Goal: Use online tool/utility: Use online tool/utility

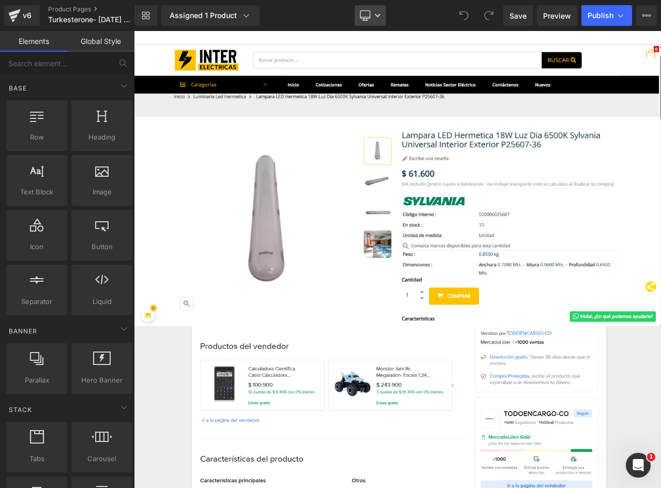
click at [378, 19] on link "Desktop" at bounding box center [370, 15] width 31 height 21
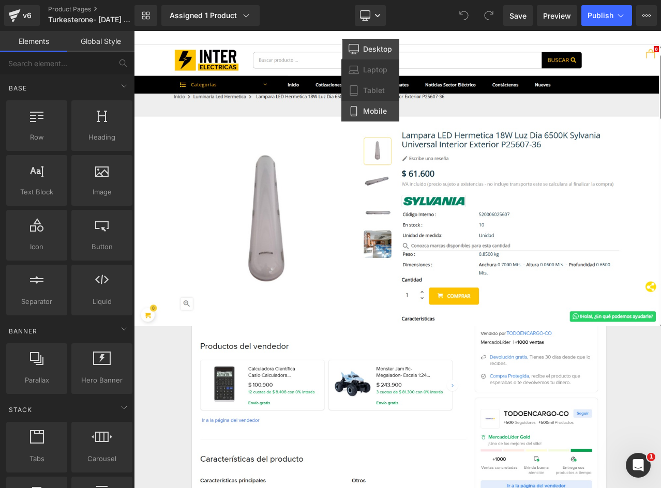
click at [374, 112] on span "Mobile" at bounding box center [375, 111] width 24 height 9
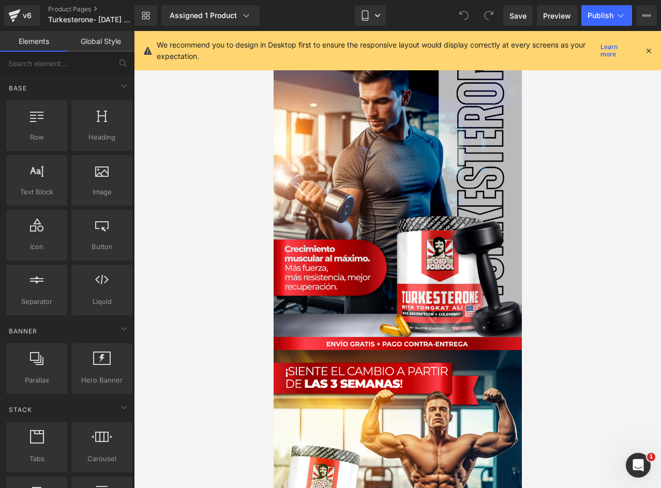
click at [648, 49] on icon at bounding box center [648, 50] width 9 height 9
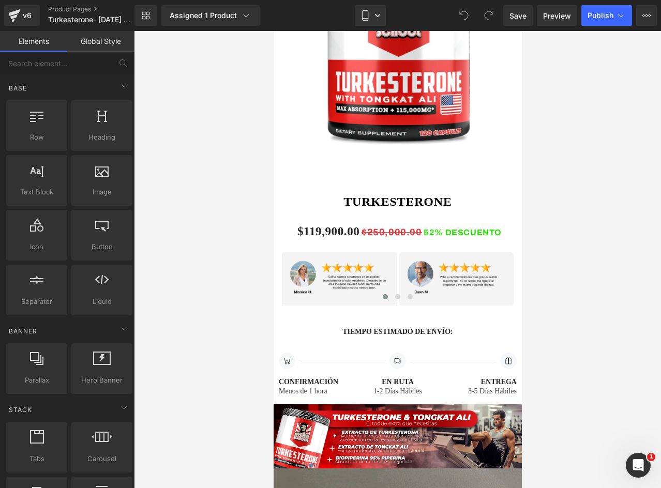
scroll to position [668, 0]
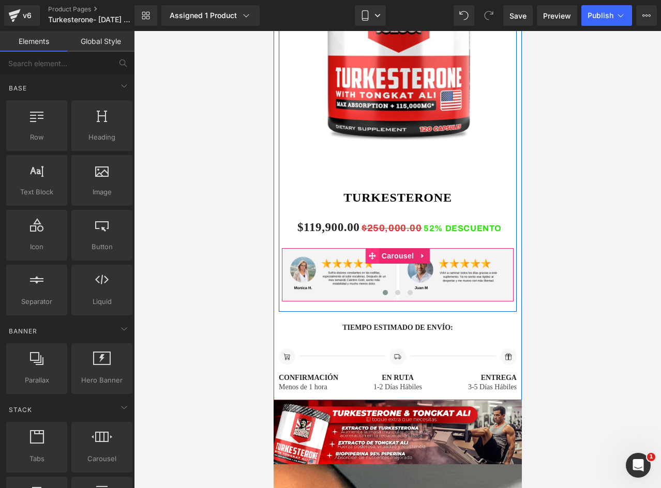
click at [370, 255] on icon at bounding box center [371, 255] width 7 height 7
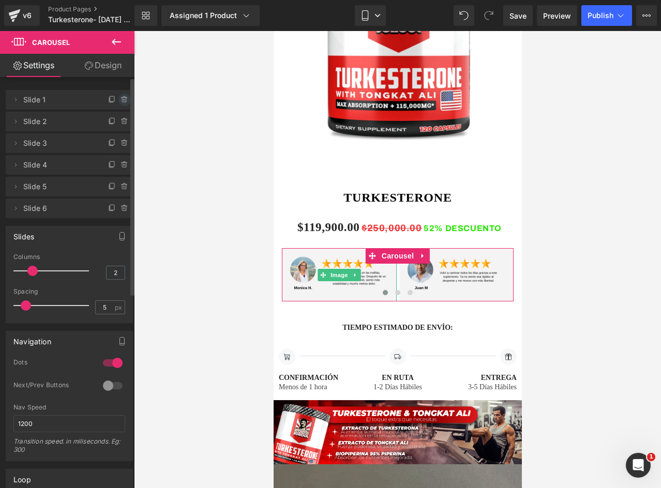
click at [122, 98] on icon at bounding box center [124, 100] width 8 height 8
click at [113, 100] on button "Delete" at bounding box center [113, 100] width 33 height 13
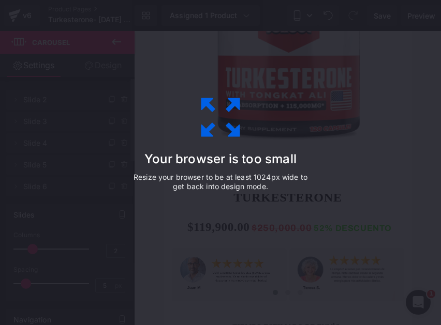
drag, startPoint x: 569, startPoint y: 2, endPoint x: 147, endPoint y: 253, distance: 491.6
click at [147, 253] on div "Your browser is too small Resize your browser to be at least 1024px wide to get…" at bounding box center [220, 162] width 233 height 207
click at [215, 120] on icon at bounding box center [220, 118] width 52 height 52
click at [410, 221] on div "Your browser is too small Resize your browser to be at least 1024px wide to get…" at bounding box center [220, 162] width 441 height 325
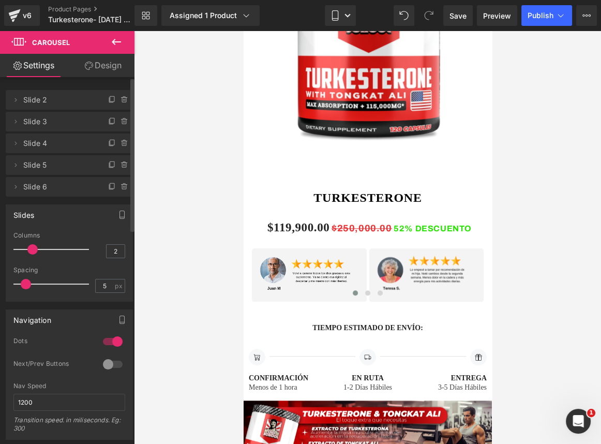
scroll to position [668, 0]
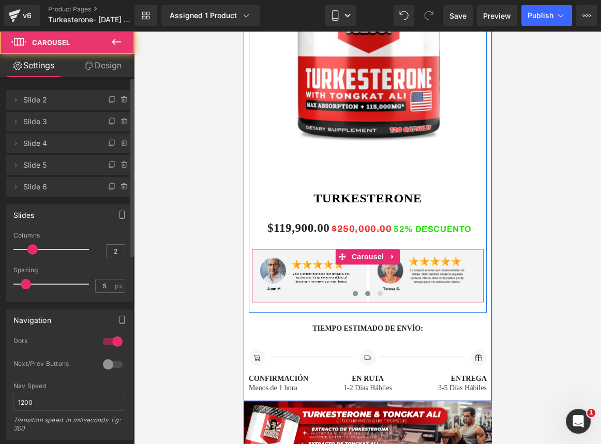
click at [367, 292] on button at bounding box center [367, 293] width 12 height 10
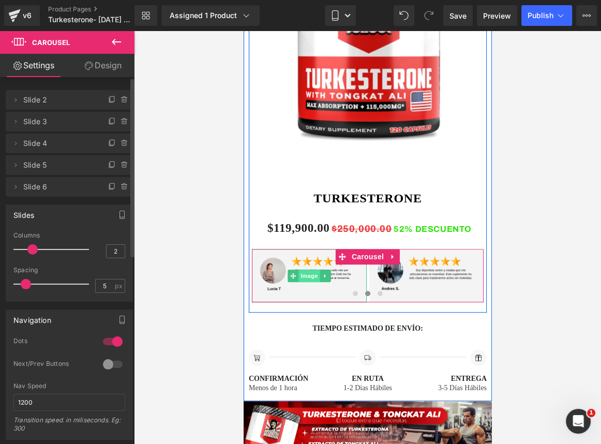
click at [303, 274] on span "Image" at bounding box center [309, 275] width 22 height 12
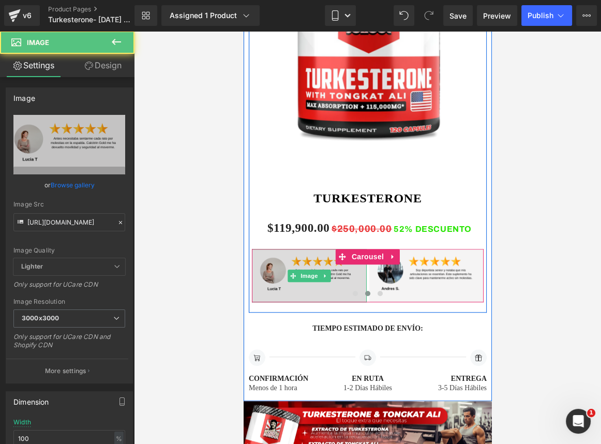
click at [311, 254] on img at bounding box center [308, 275] width 115 height 53
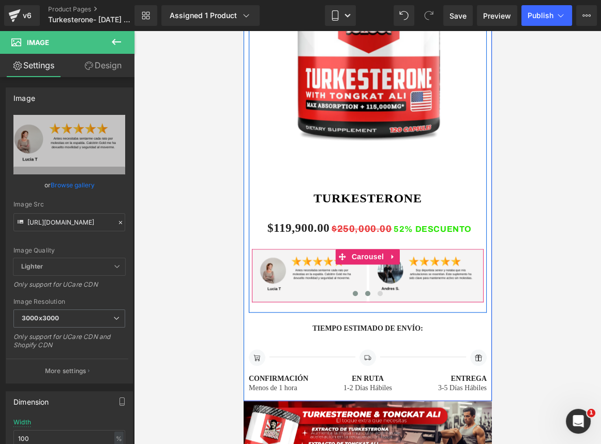
click at [352, 291] on span at bounding box center [354, 293] width 5 height 5
